Goal: Task Accomplishment & Management: Complete application form

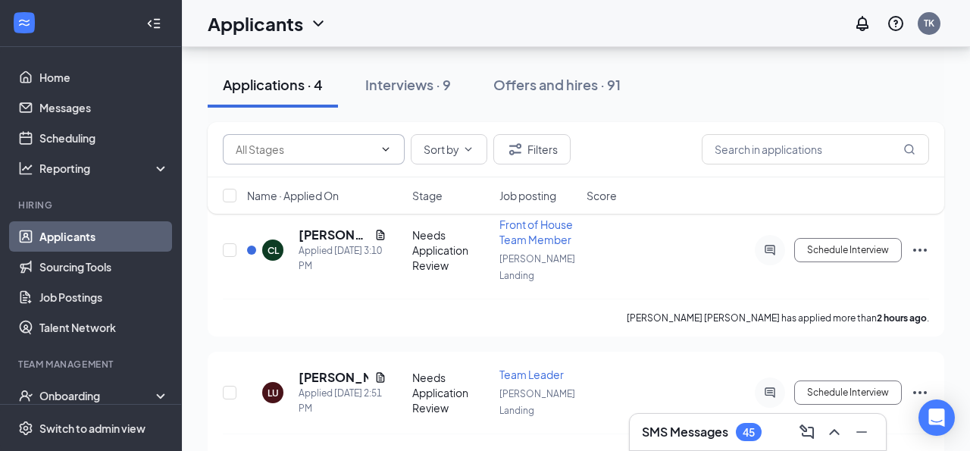
scroll to position [199, 0]
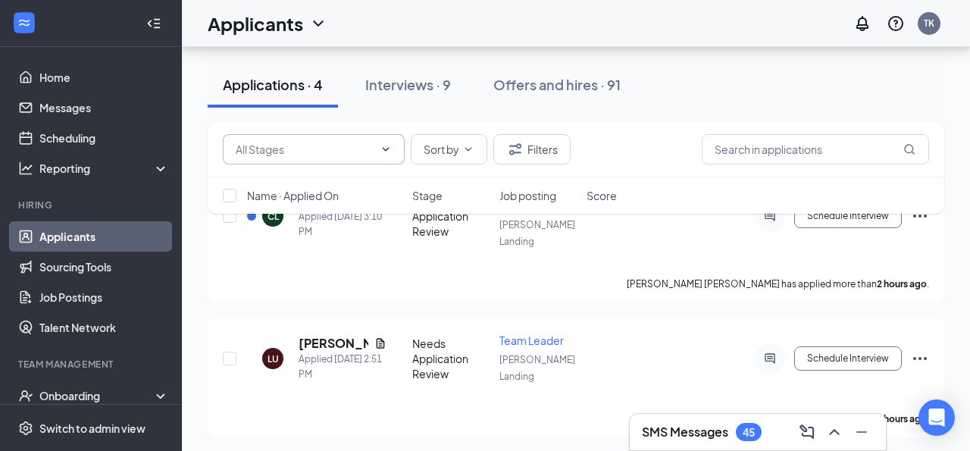
click at [347, 147] on input "text" at bounding box center [305, 149] width 138 height 17
click at [332, 208] on div "Needs Application Review (3)" at bounding box center [319, 213] width 142 height 17
type input "Needs Application Review (3)"
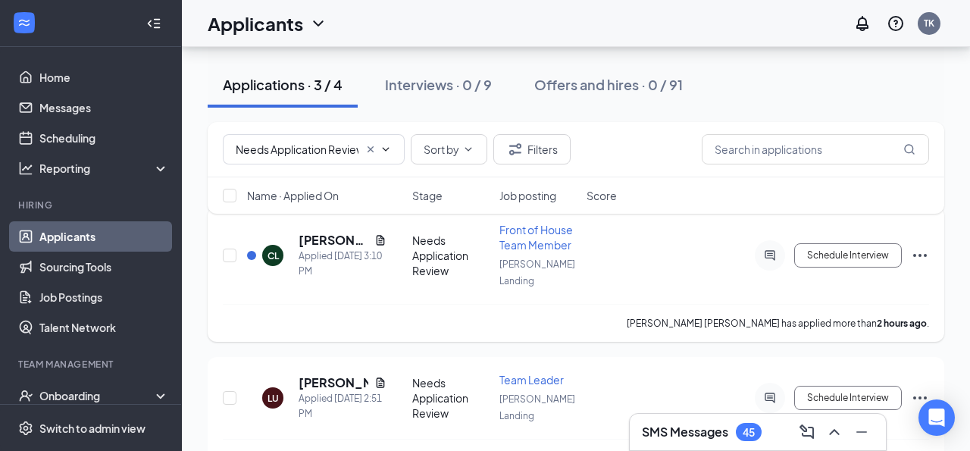
scroll to position [136, 0]
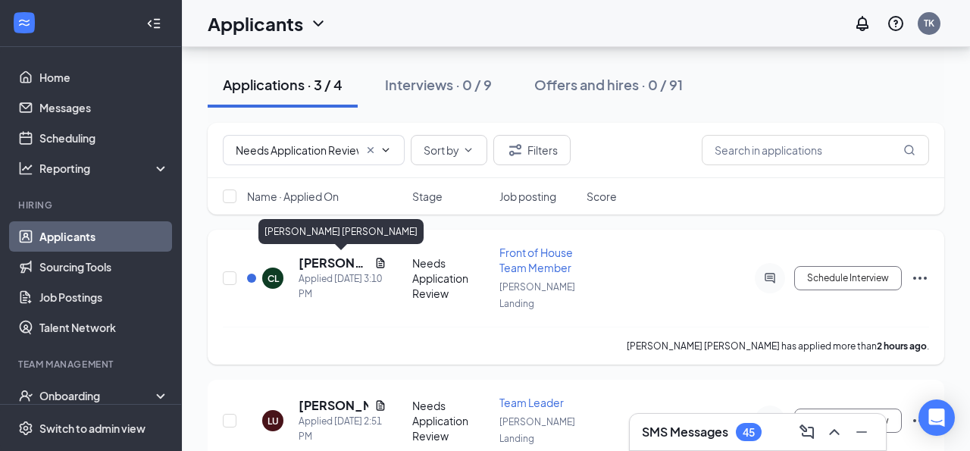
click at [329, 261] on h5 "[PERSON_NAME] [PERSON_NAME]" at bounding box center [334, 263] width 70 height 17
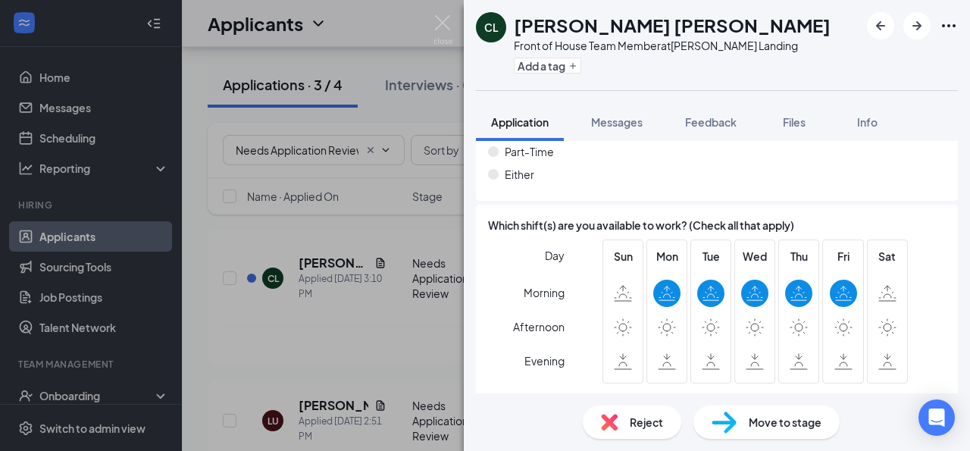
scroll to position [1060, 0]
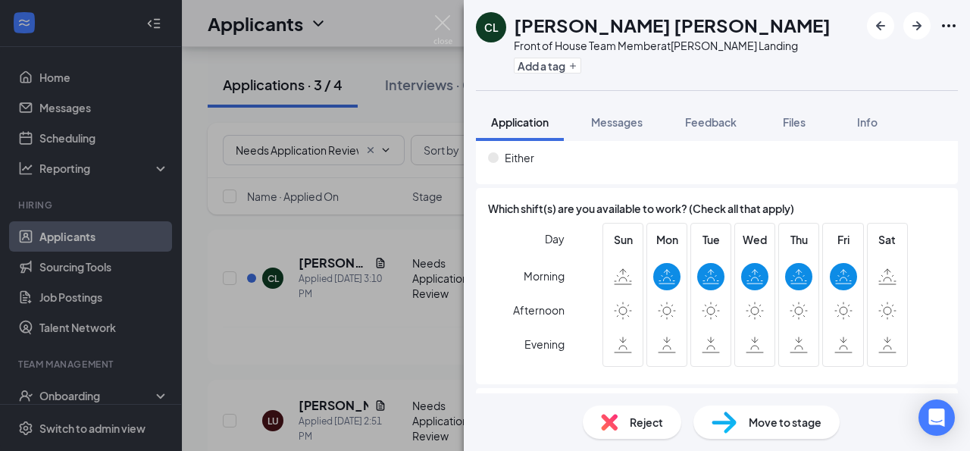
click at [633, 427] on span "Reject" at bounding box center [646, 422] width 33 height 17
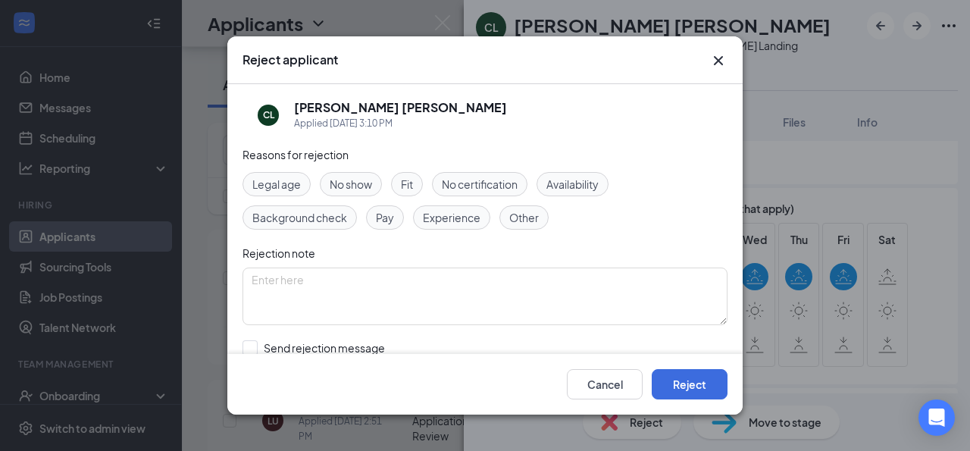
click at [570, 185] on span "Availability" at bounding box center [572, 184] width 52 height 17
click at [536, 213] on span "Other" at bounding box center [524, 217] width 30 height 17
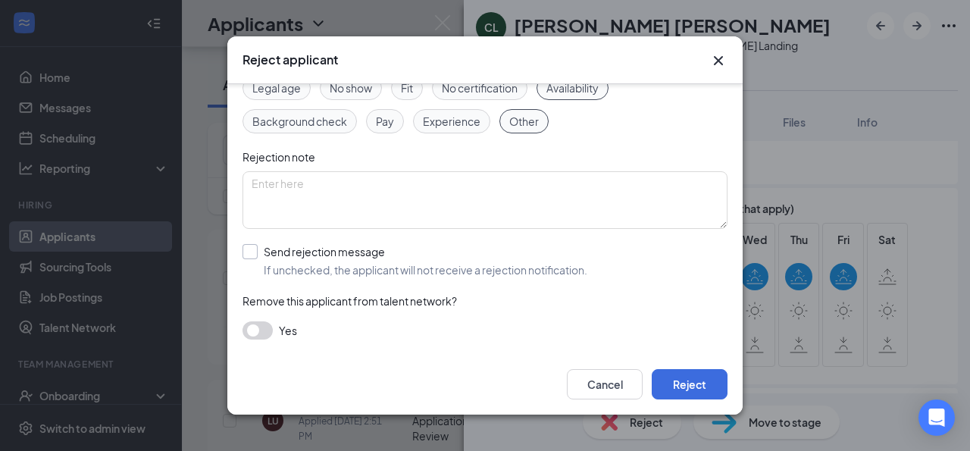
click at [394, 260] on input "Send rejection message If unchecked, the applicant will not receive a rejection…" at bounding box center [414, 260] width 345 height 33
checkbox input "true"
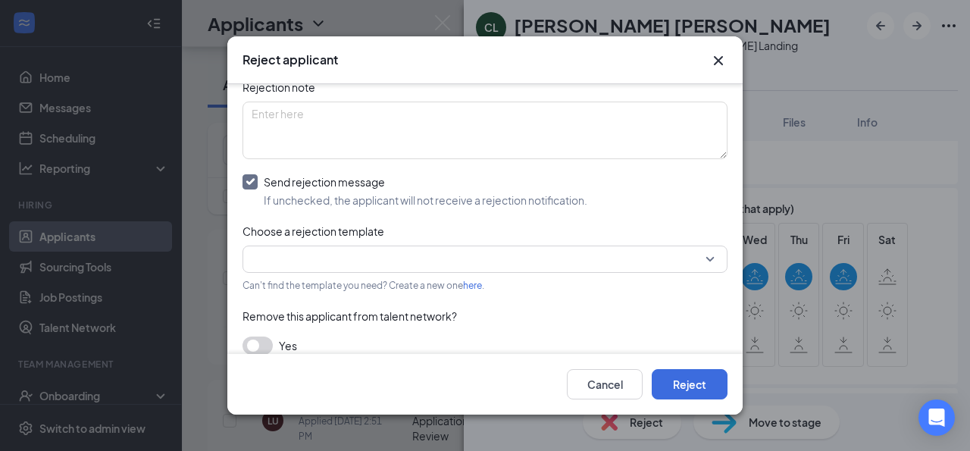
click at [395, 255] on input "search" at bounding box center [480, 259] width 456 height 26
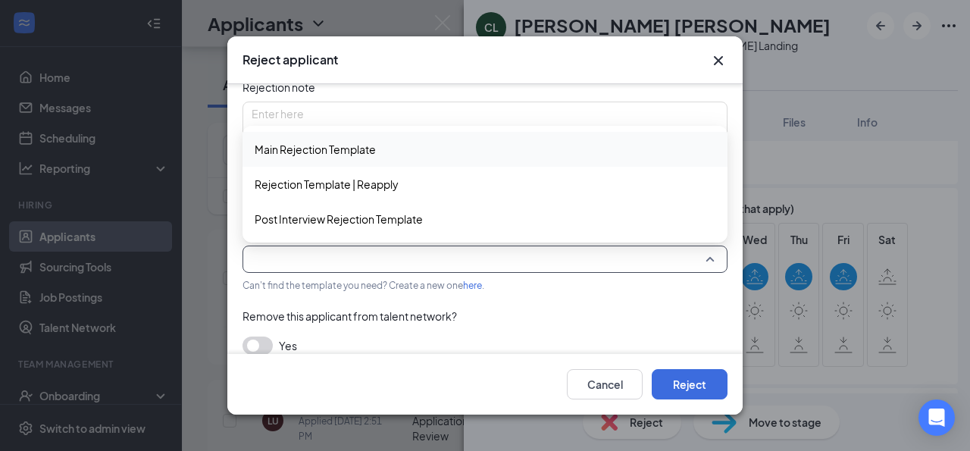
click at [374, 145] on span "Main Rejection Template" at bounding box center [315, 149] width 121 height 17
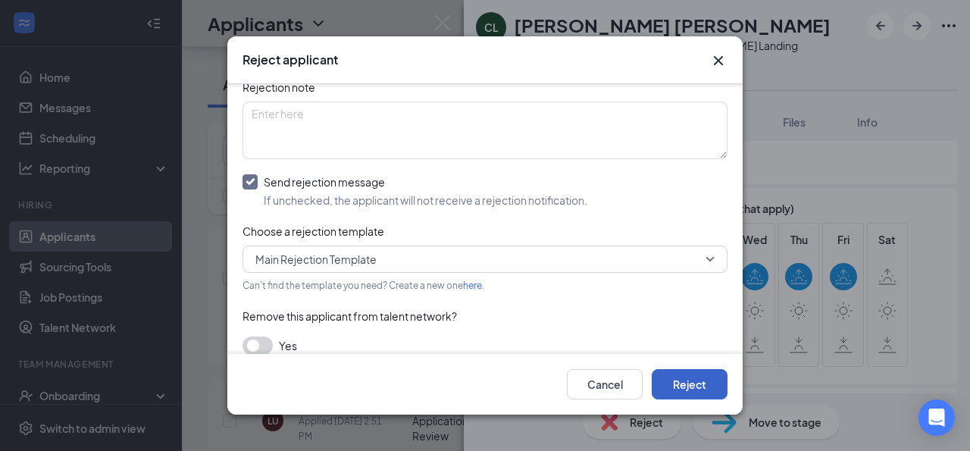
click at [702, 386] on button "Reject" at bounding box center [690, 384] width 76 height 30
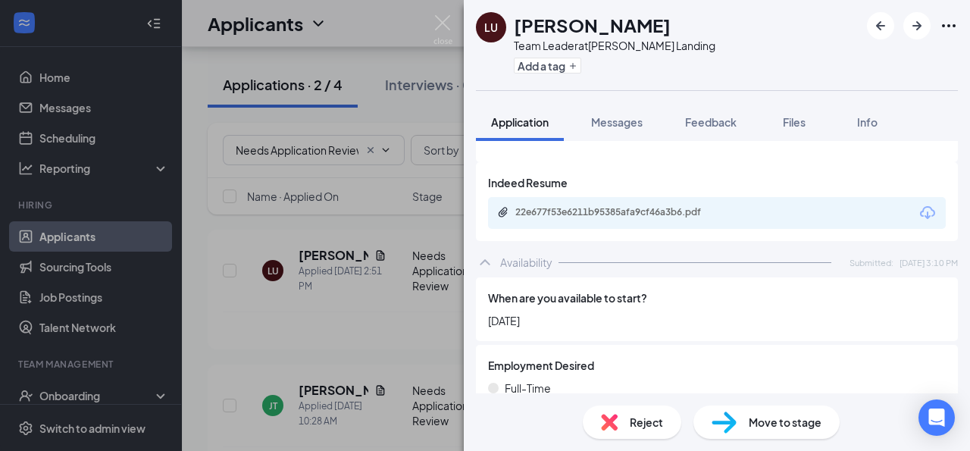
scroll to position [783, 0]
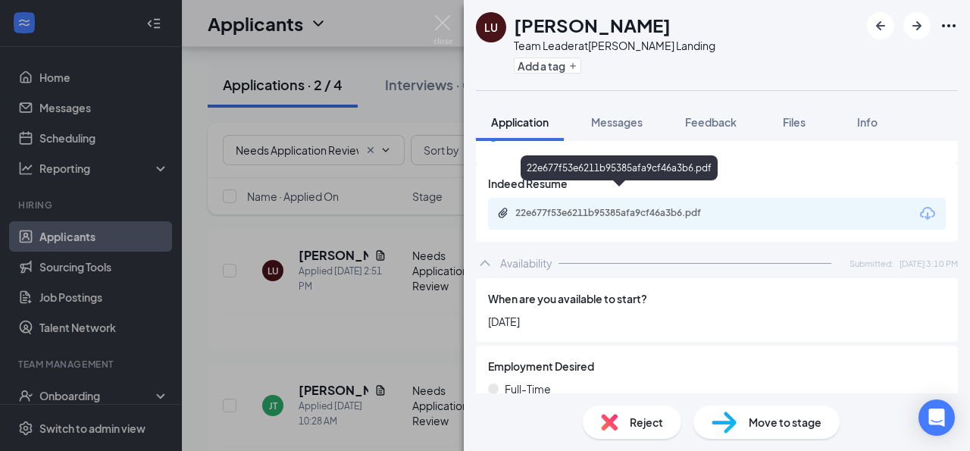
click at [613, 207] on div "22e677f53e6211b95385afa9cf46a3b6.pdf" at bounding box center [621, 213] width 212 height 12
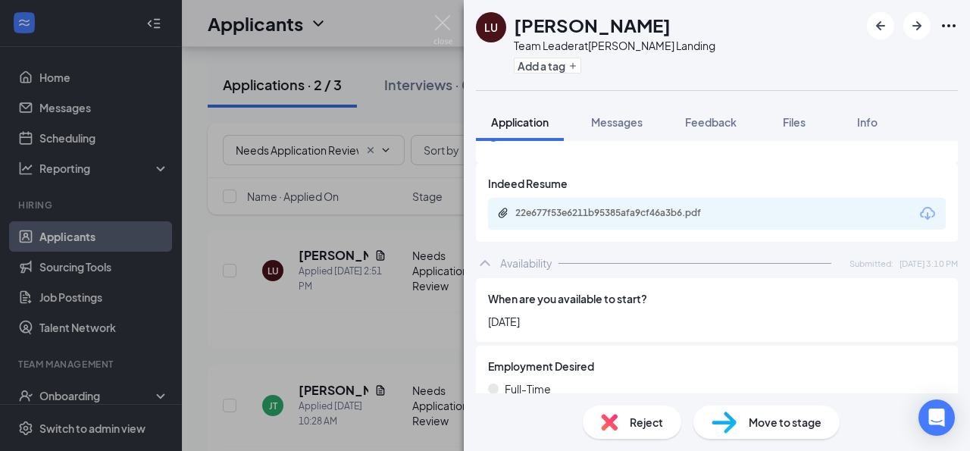
click at [762, 420] on span "Move to stage" at bounding box center [785, 422] width 73 height 17
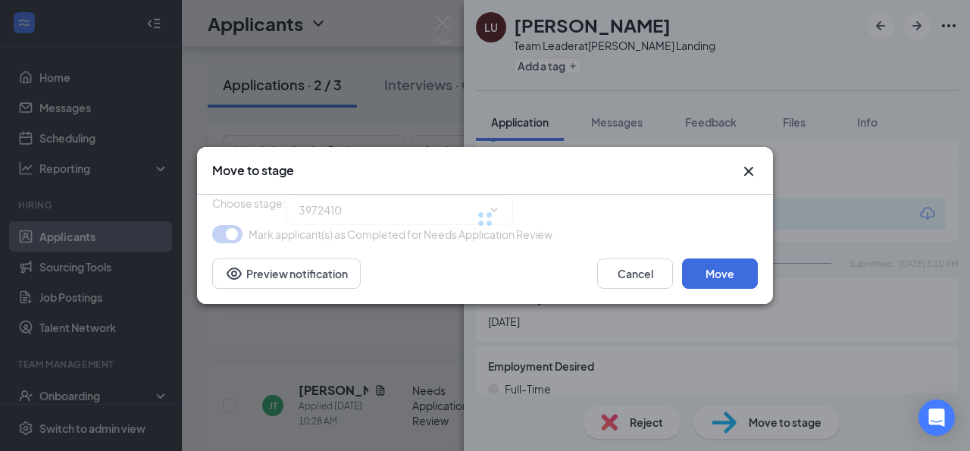
type input "Needs Phone Interview (next stage)"
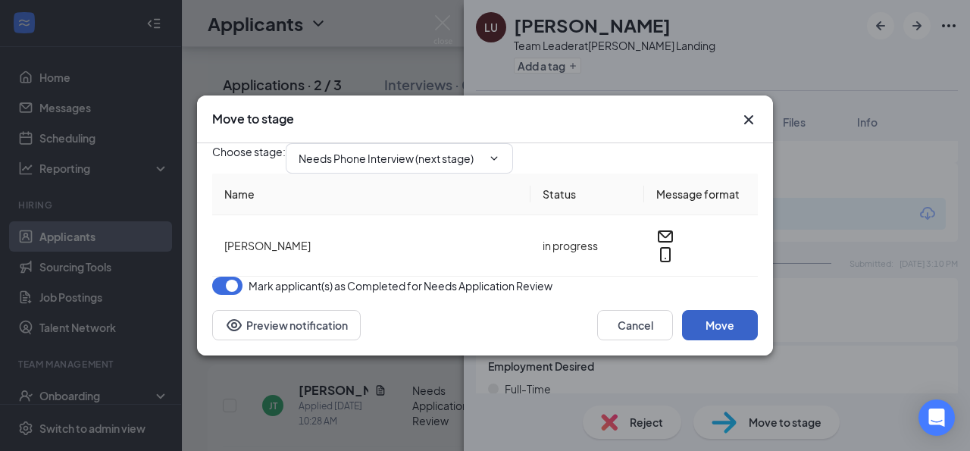
click at [711, 339] on button "Move" at bounding box center [720, 325] width 76 height 30
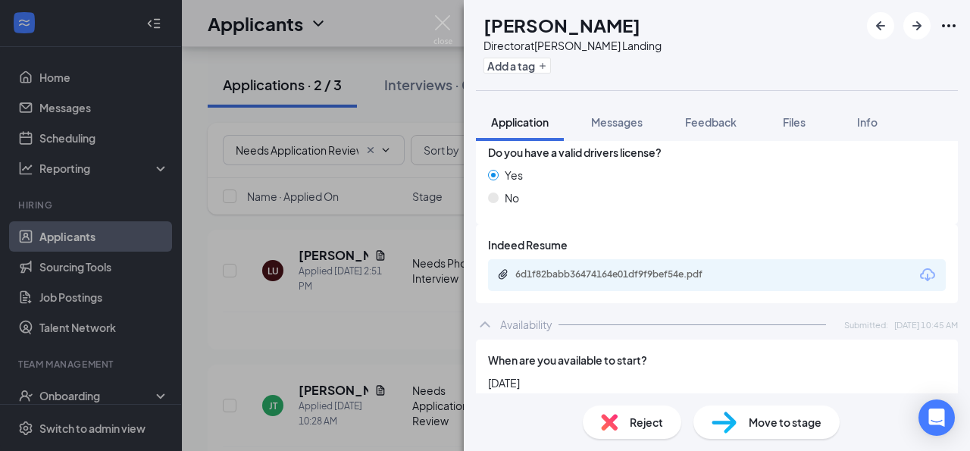
scroll to position [640, 0]
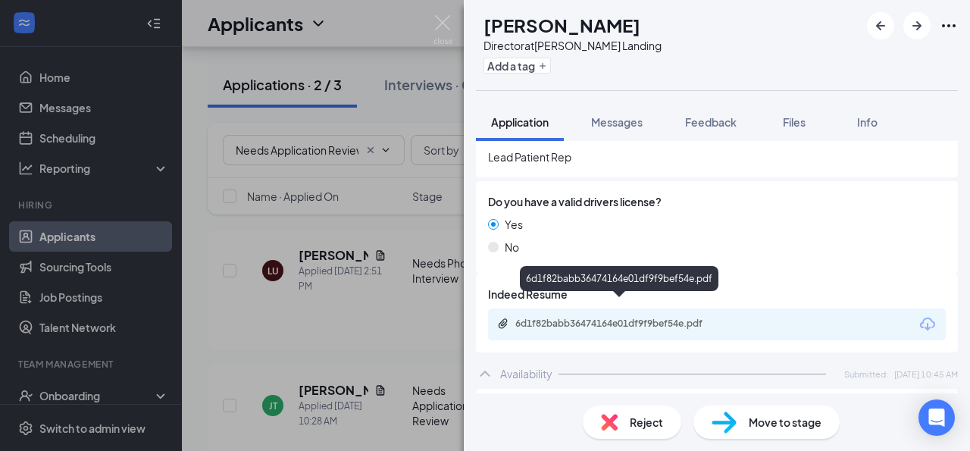
click at [577, 317] on div "6d1f82babb36474164e01df9f9bef54e.pdf" at bounding box center [621, 323] width 212 height 12
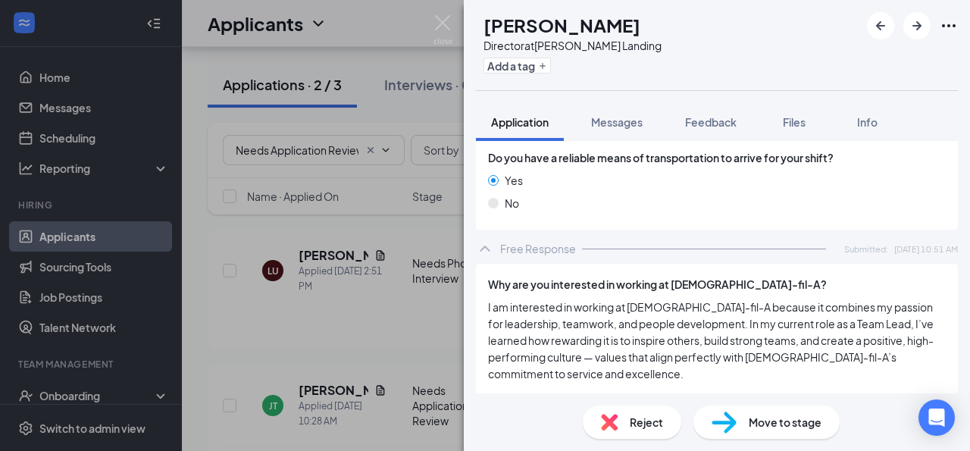
scroll to position [1281, 0]
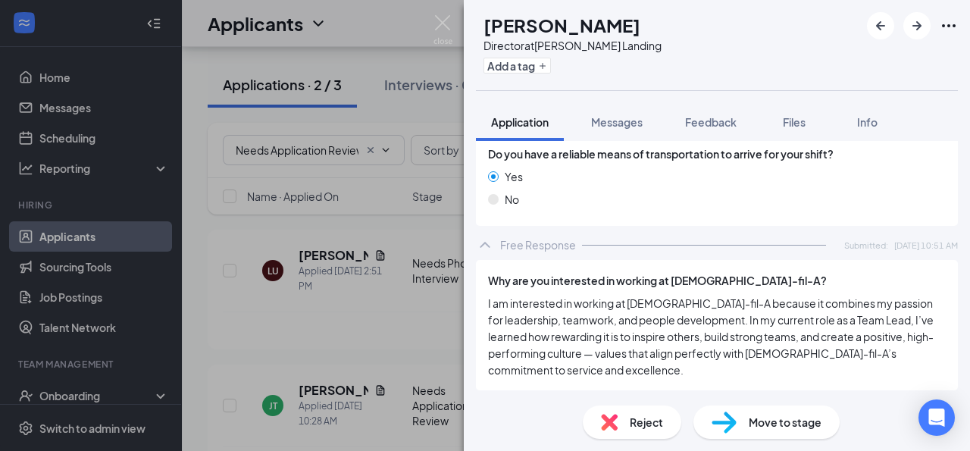
click at [760, 417] on span "Move to stage" at bounding box center [785, 422] width 73 height 17
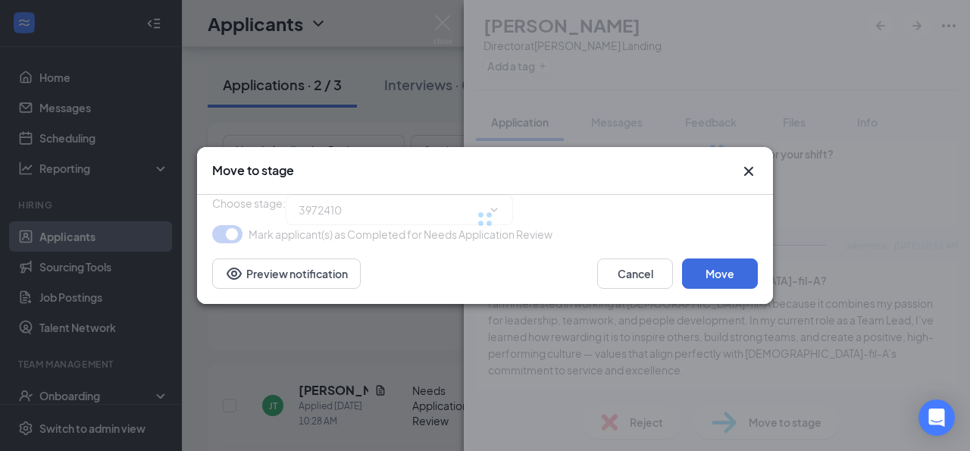
type input "Needs Phone Interview (next stage)"
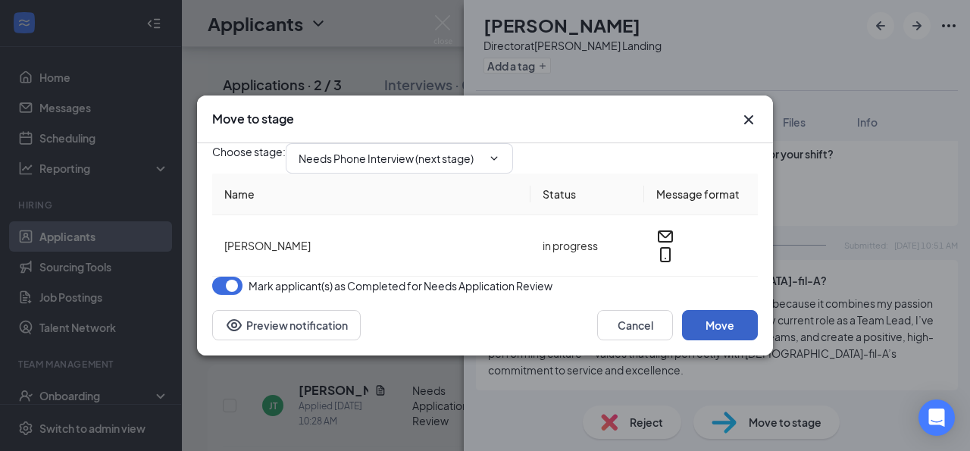
click at [714, 340] on button "Move" at bounding box center [720, 325] width 76 height 30
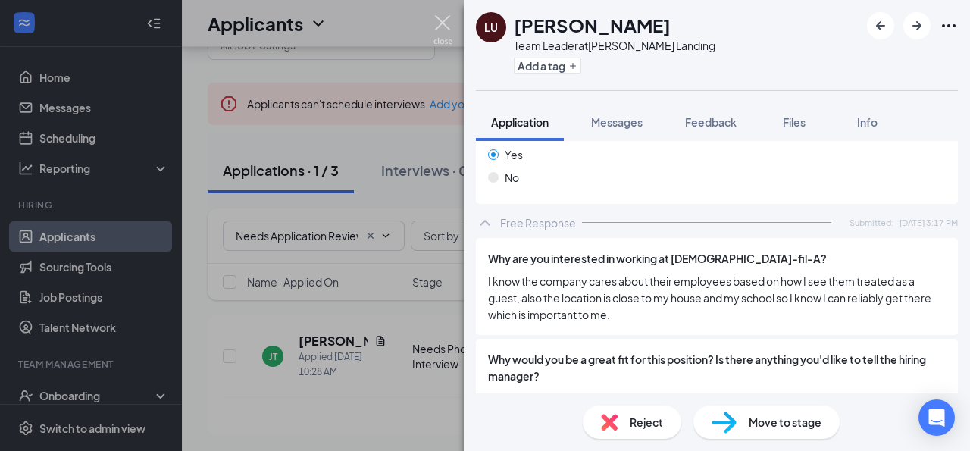
scroll to position [1320, 0]
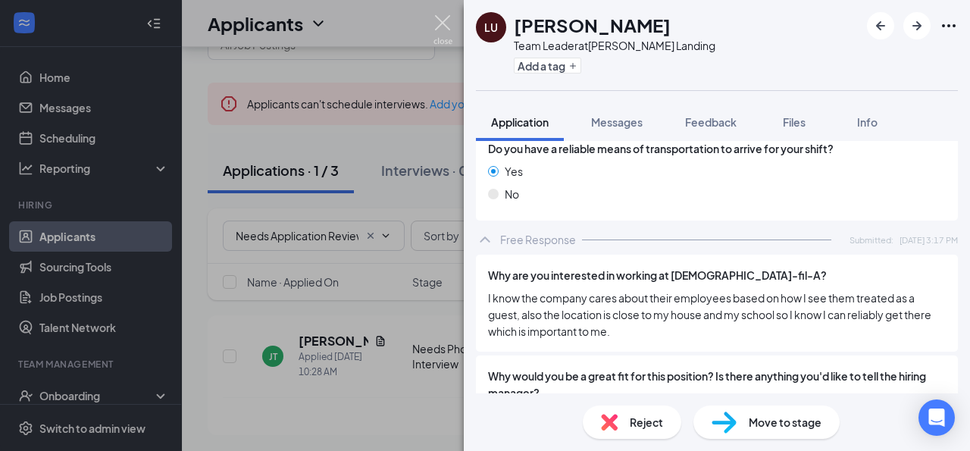
click at [446, 19] on img at bounding box center [442, 30] width 19 height 30
